Goal: Check status: Check status

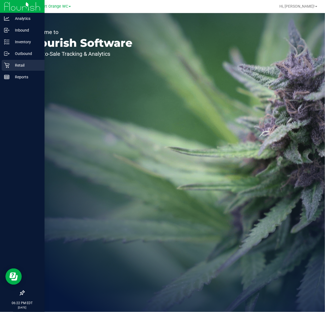
click at [13, 70] on div "Retail" at bounding box center [23, 65] width 43 height 11
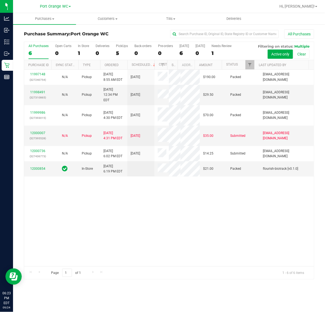
click at [193, 231] on div "11997148 (327240754) N/A Pickup 9/24/2025 8:55 AM EDT 9/24/2025 $190.00 Packed …" at bounding box center [169, 168] width 290 height 197
click at [41, 18] on span "Purchases" at bounding box center [44, 18] width 63 height 5
click at [33, 36] on li "Fulfillment" at bounding box center [44, 39] width 63 height 7
